Goal: Information Seeking & Learning: Check status

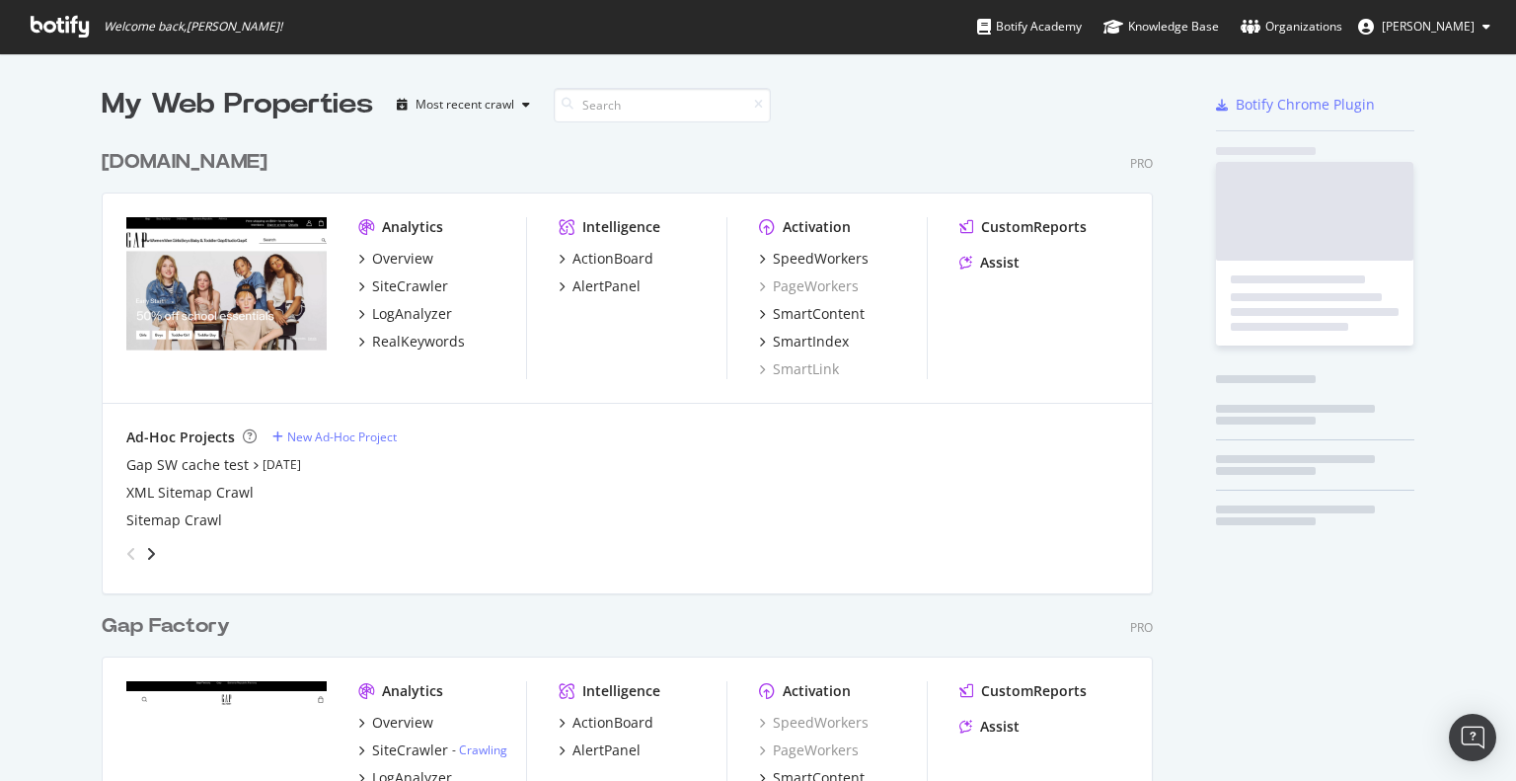
scroll to position [766, 1485]
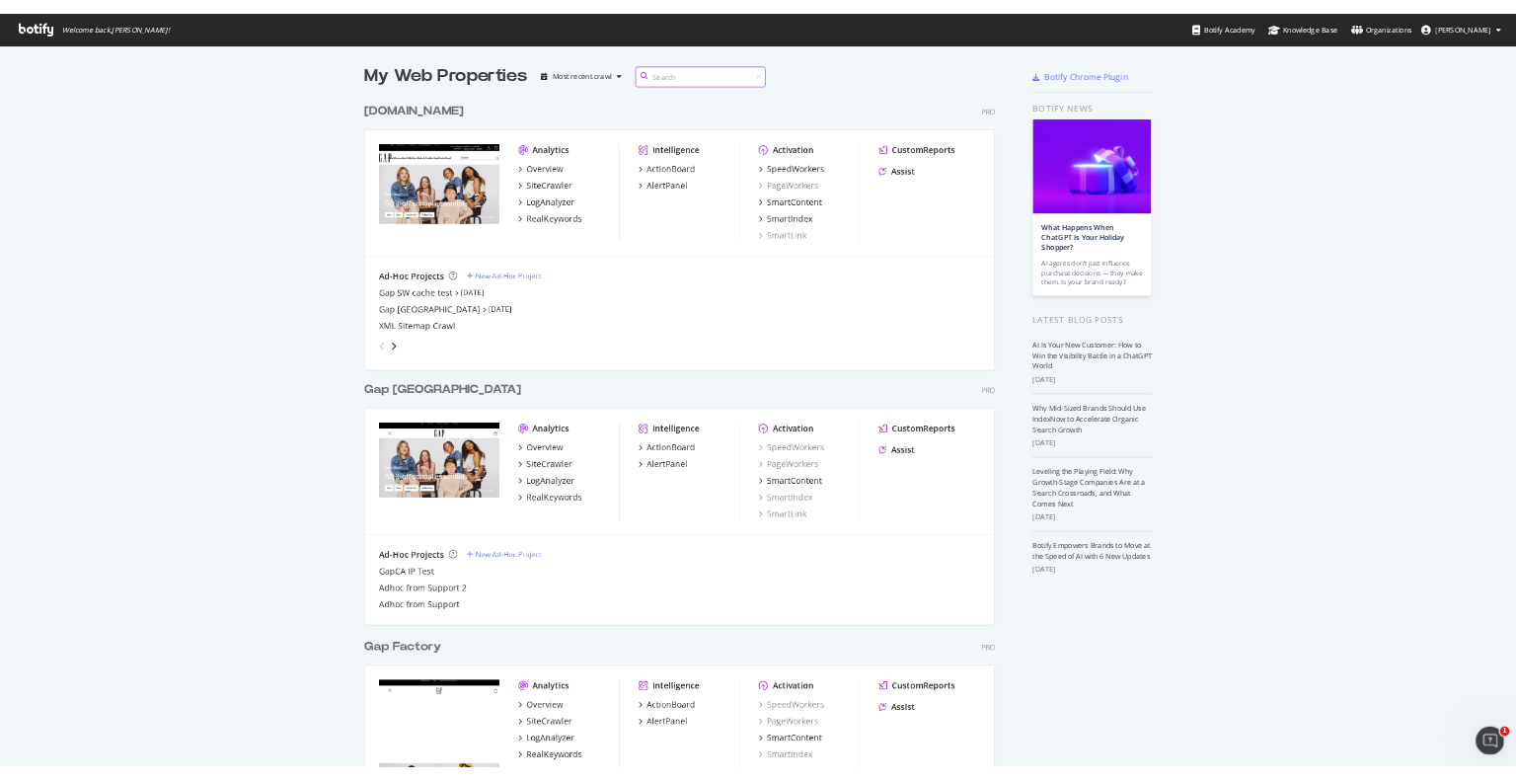
scroll to position [766, 1485]
